Goal: Transaction & Acquisition: Purchase product/service

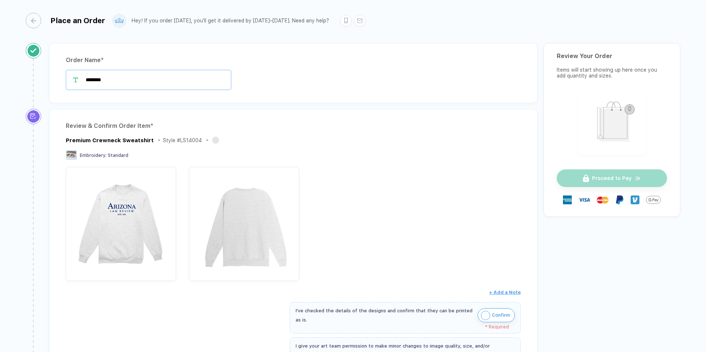
click at [124, 82] on input "********" at bounding box center [148, 80] width 165 height 20
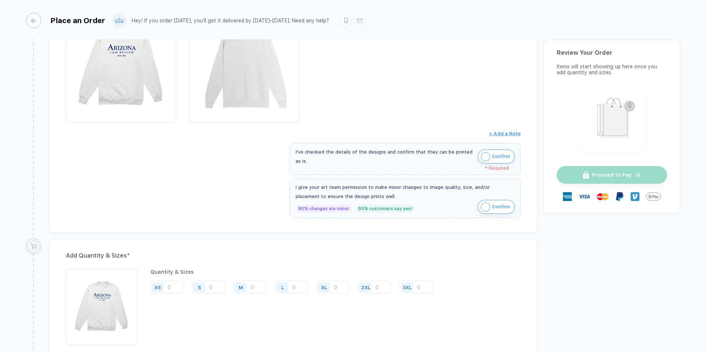
scroll to position [208, 0]
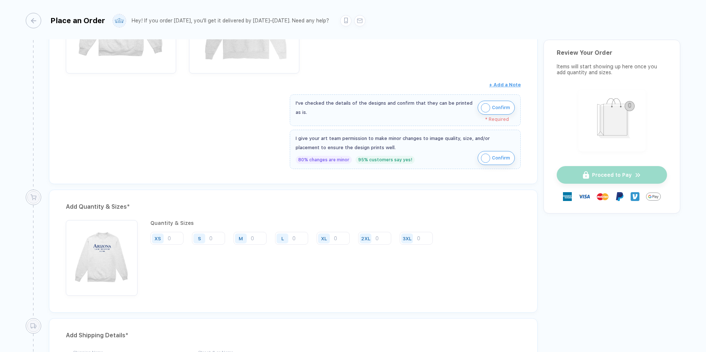
type input "**********"
click at [484, 110] on img "button" at bounding box center [485, 107] width 9 height 9
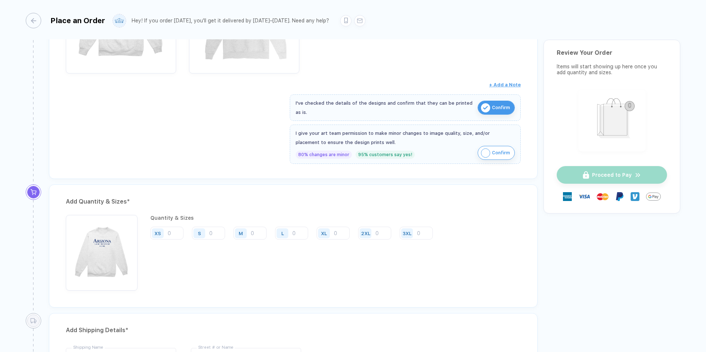
click at [485, 152] on img "button" at bounding box center [485, 153] width 9 height 9
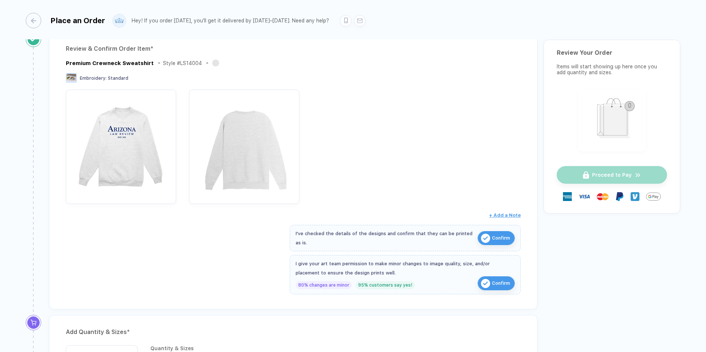
scroll to position [81, 0]
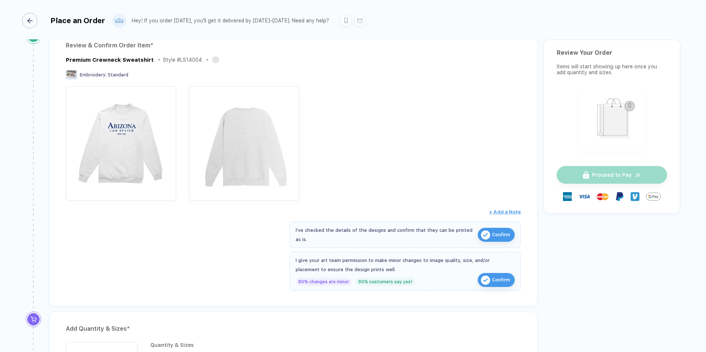
click at [33, 26] on div "button" at bounding box center [29, 20] width 15 height 15
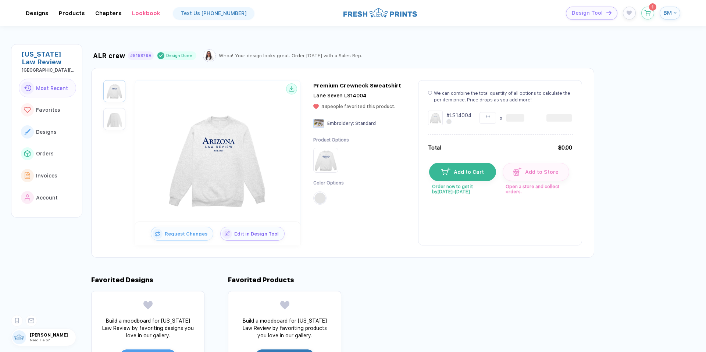
type input "*"
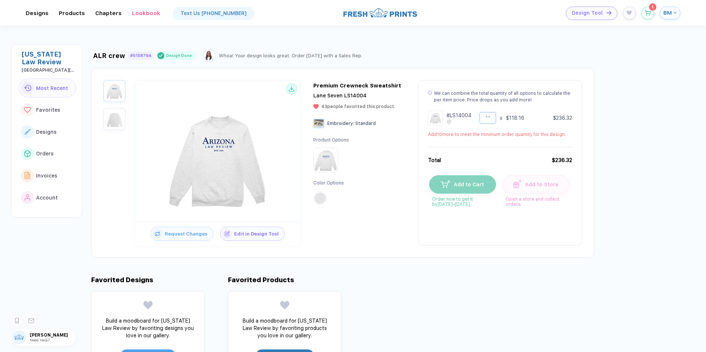
click at [489, 115] on input "*" at bounding box center [488, 118] width 17 height 12
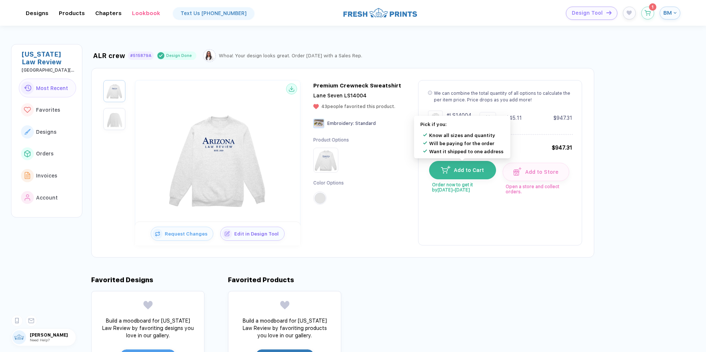
type input "**"
click at [464, 173] on span "Add to Cart" at bounding box center [467, 170] width 34 height 6
click at [461, 174] on button "Add to Cart" at bounding box center [462, 170] width 67 height 18
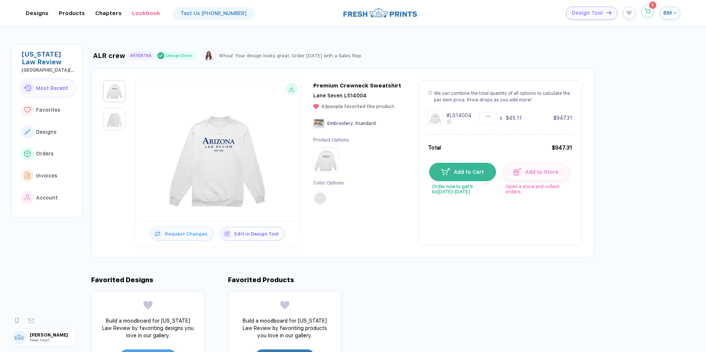
click at [649, 18] on span "1" at bounding box center [647, 11] width 13 height 13
click at [648, 12] on icon "button" at bounding box center [648, 11] width 6 height 6
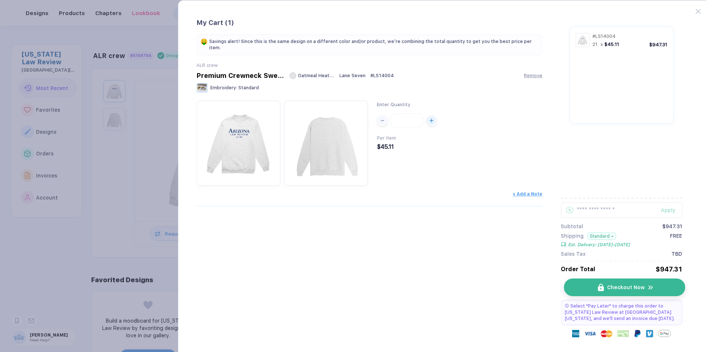
click at [584, 291] on button "Checkout Now" at bounding box center [624, 288] width 121 height 18
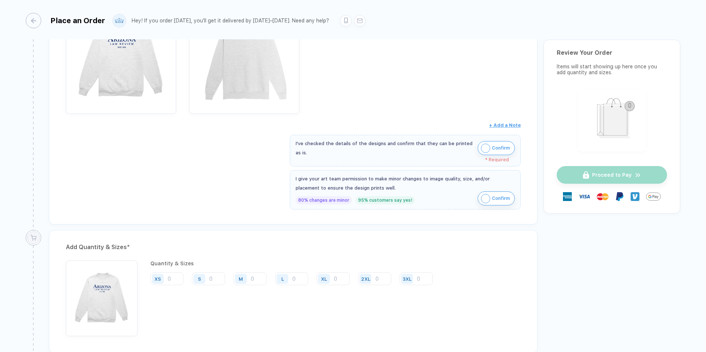
scroll to position [193, 0]
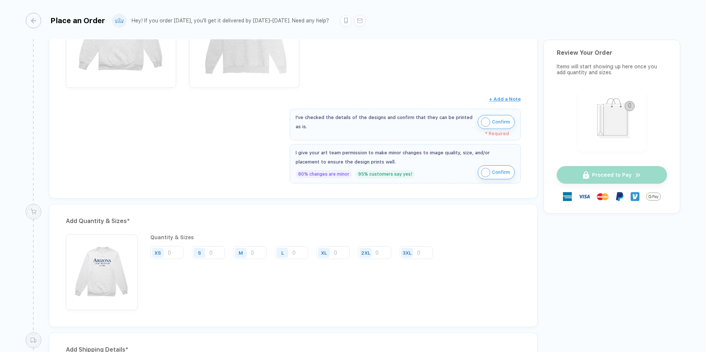
click at [487, 123] on img "button" at bounding box center [485, 122] width 9 height 9
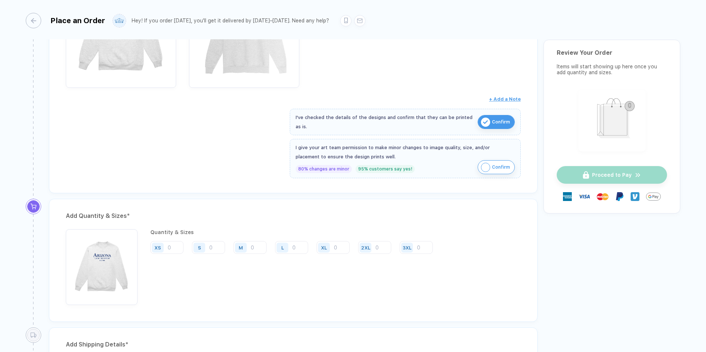
click at [482, 171] on button "Confirm" at bounding box center [496, 167] width 37 height 14
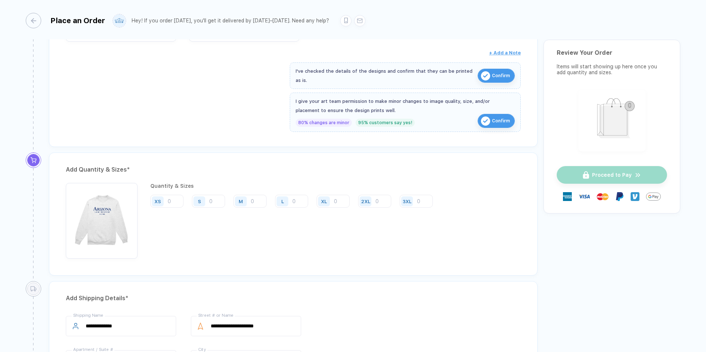
scroll to position [247, 0]
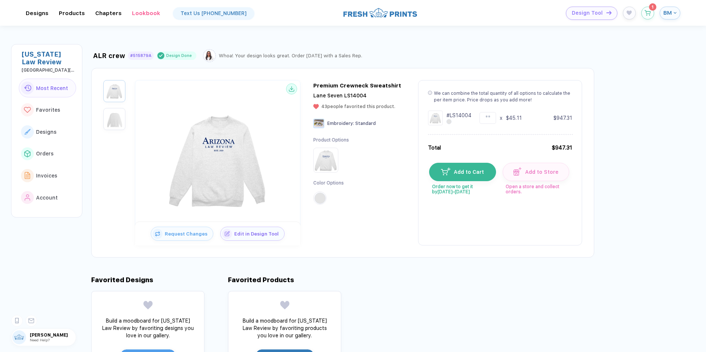
click at [491, 106] on div "We can combine the total quantity of all options to calculate the per item pric…" at bounding box center [500, 162] width 164 height 165
click at [486, 117] on input "**" at bounding box center [488, 118] width 17 height 12
click at [489, 118] on input "**" at bounding box center [488, 118] width 17 height 12
click at [490, 117] on input "**" at bounding box center [488, 118] width 17 height 12
type input "**"
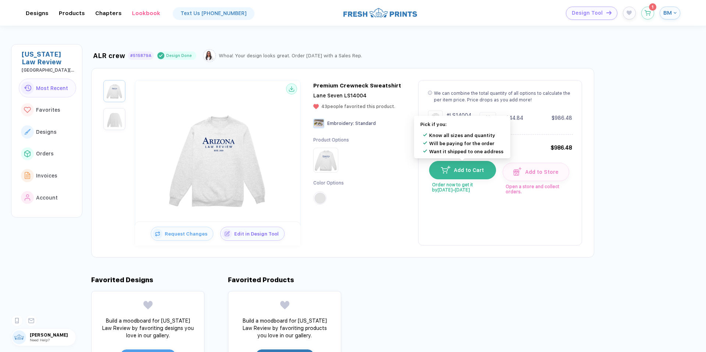
click at [447, 175] on button "Add to Cart" at bounding box center [462, 170] width 67 height 18
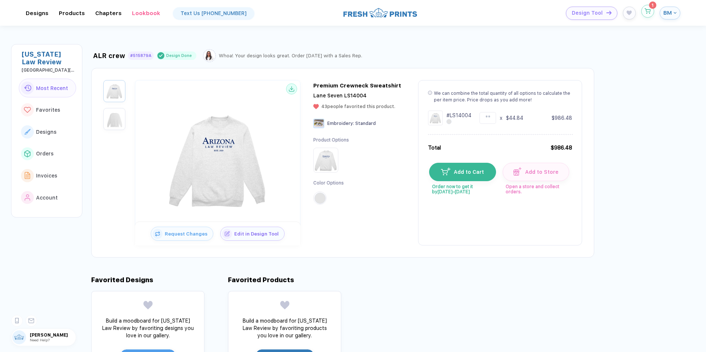
click at [650, 12] on icon "button" at bounding box center [648, 11] width 6 height 6
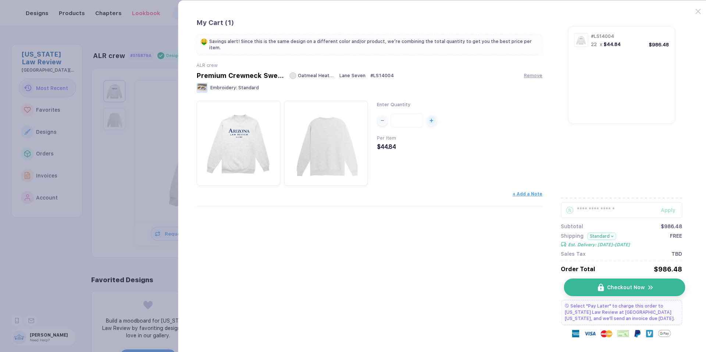
click at [611, 291] on button "Checkout Now" at bounding box center [624, 288] width 121 height 18
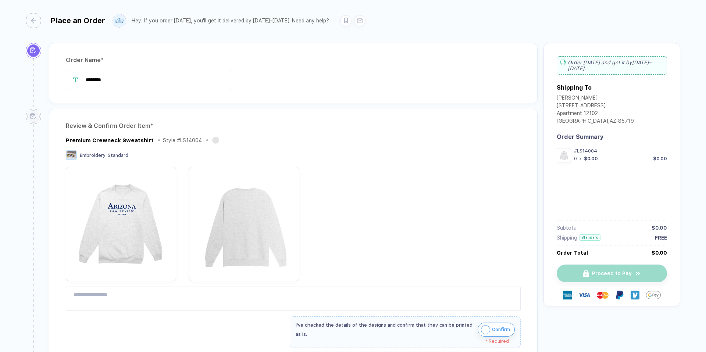
type input "********"
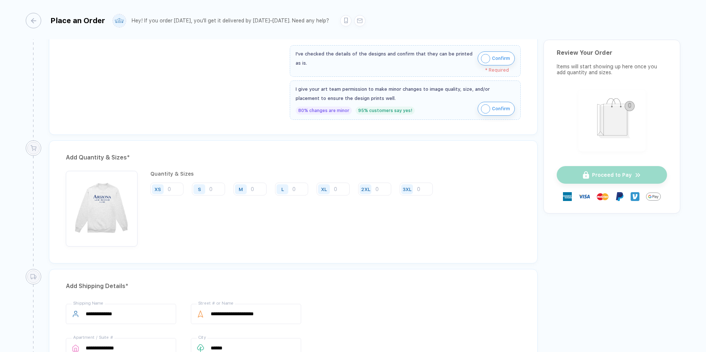
scroll to position [255, 0]
click at [483, 59] on img "button" at bounding box center [485, 60] width 9 height 9
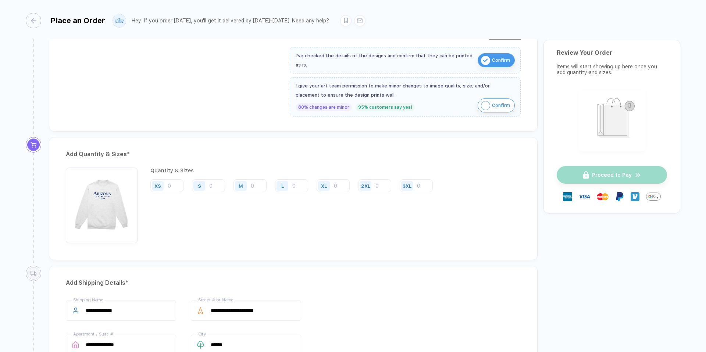
click at [482, 105] on img "button" at bounding box center [485, 105] width 9 height 9
click at [210, 184] on input "number" at bounding box center [208, 185] width 33 height 13
type input "3"
click at [253, 185] on input "number" at bounding box center [250, 185] width 33 height 13
type input "5"
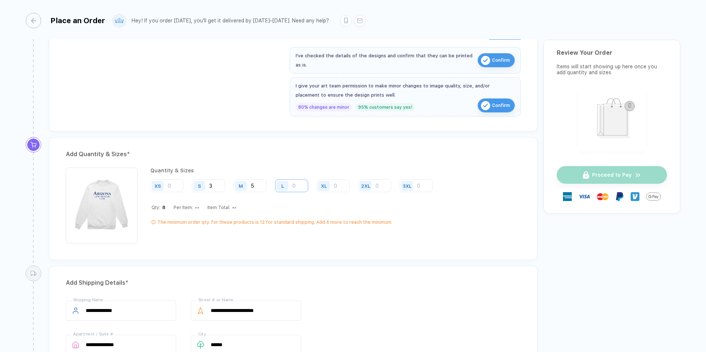
click at [300, 184] on input "number" at bounding box center [291, 185] width 33 height 13
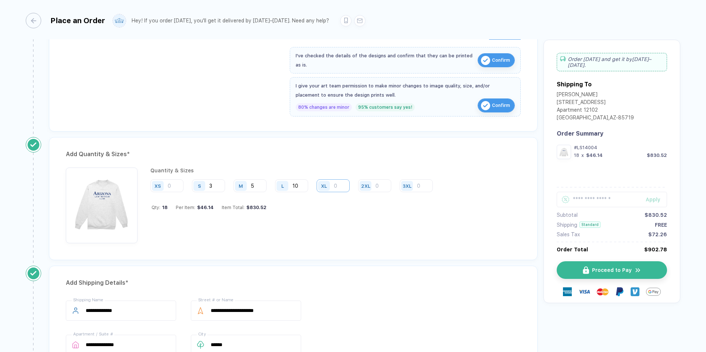
type input "10"
click at [336, 182] on input "number" at bounding box center [333, 185] width 33 height 13
click at [339, 185] on input "number" at bounding box center [333, 185] width 33 height 13
type input "1"
click at [377, 188] on input "number" at bounding box center [374, 185] width 33 height 13
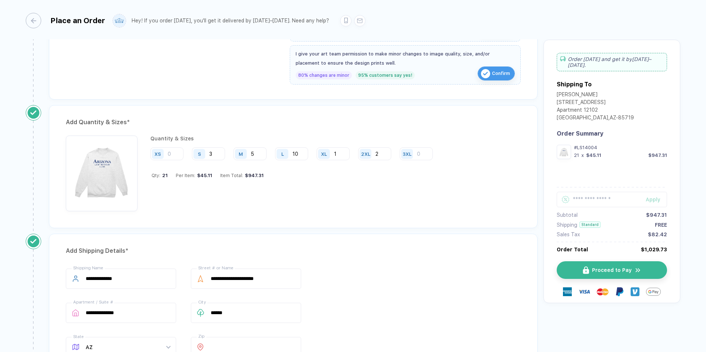
scroll to position [261, 0]
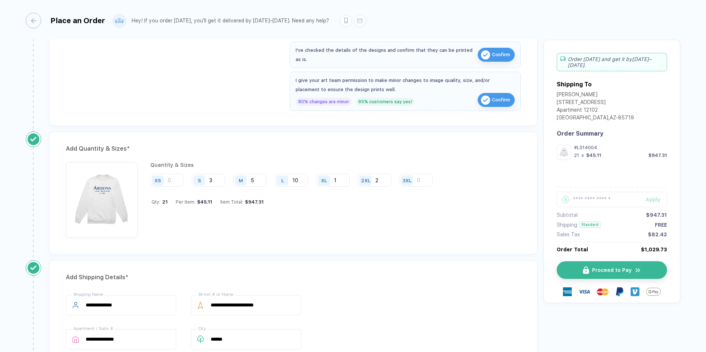
type input "2"
